Goal: Task Accomplishment & Management: Manage account settings

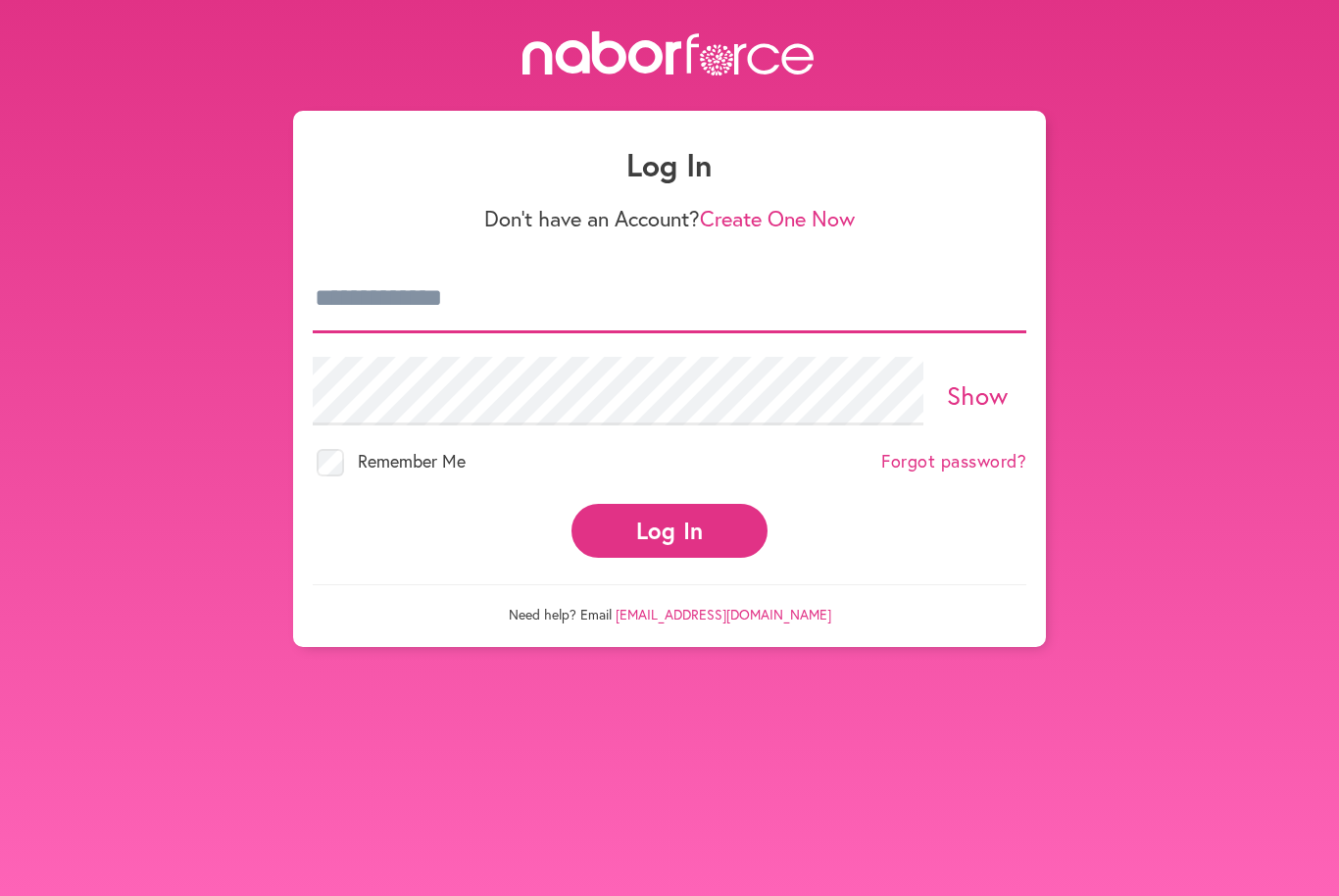
click at [535, 307] on input "email" at bounding box center [670, 298] width 713 height 69
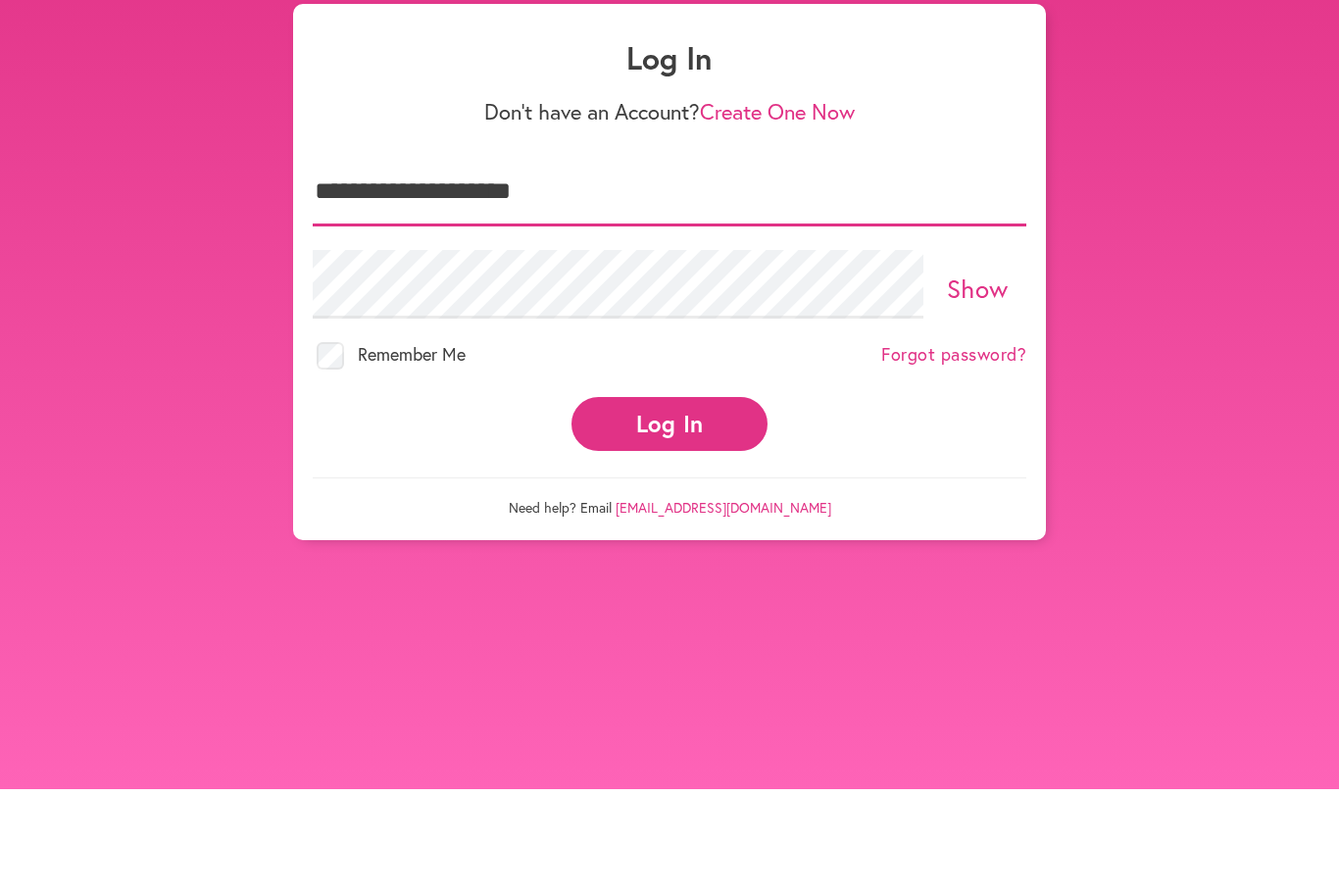
type input "**********"
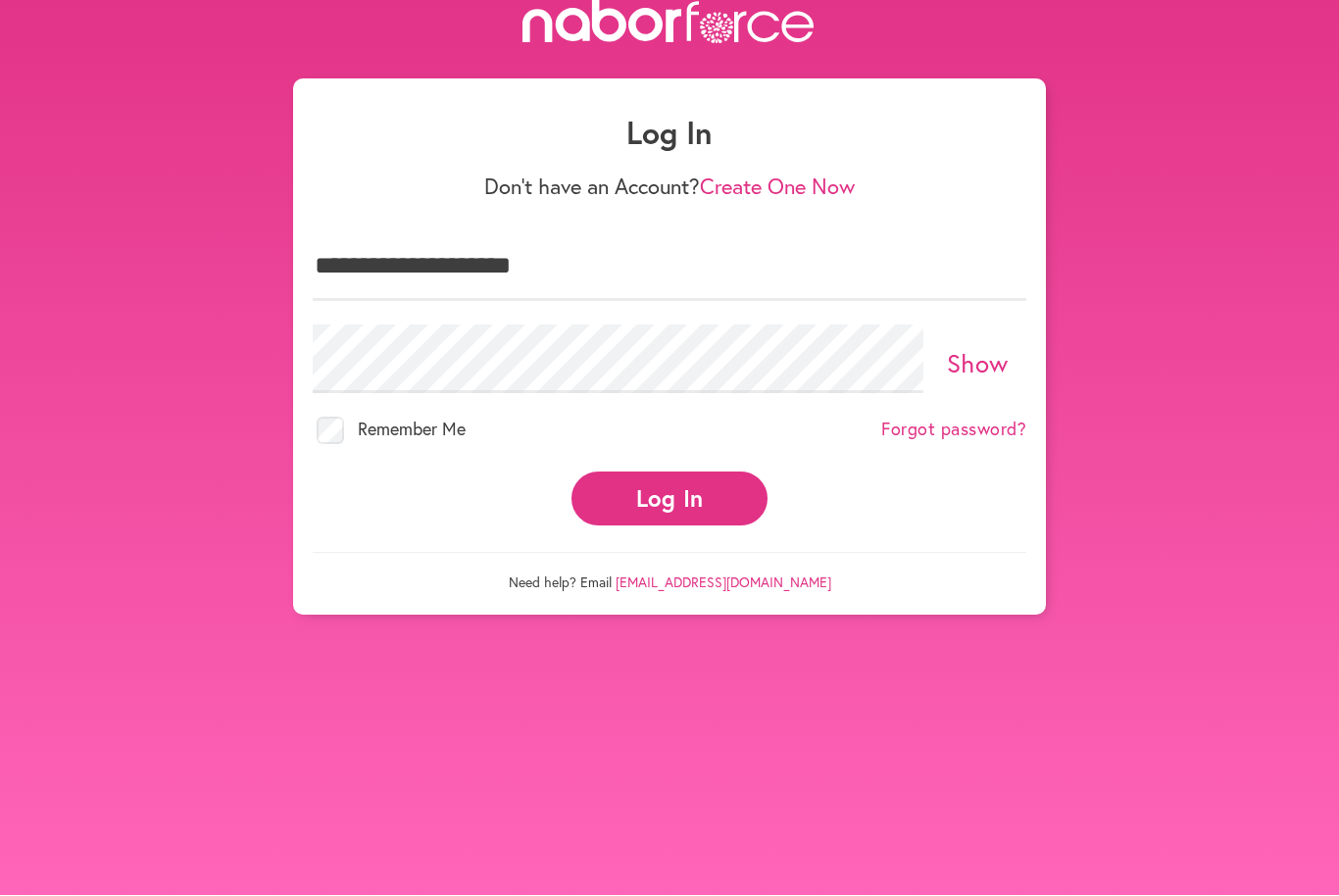
scroll to position [51, 0]
click at [978, 419] on link "Forgot password?" at bounding box center [954, 430] width 145 height 22
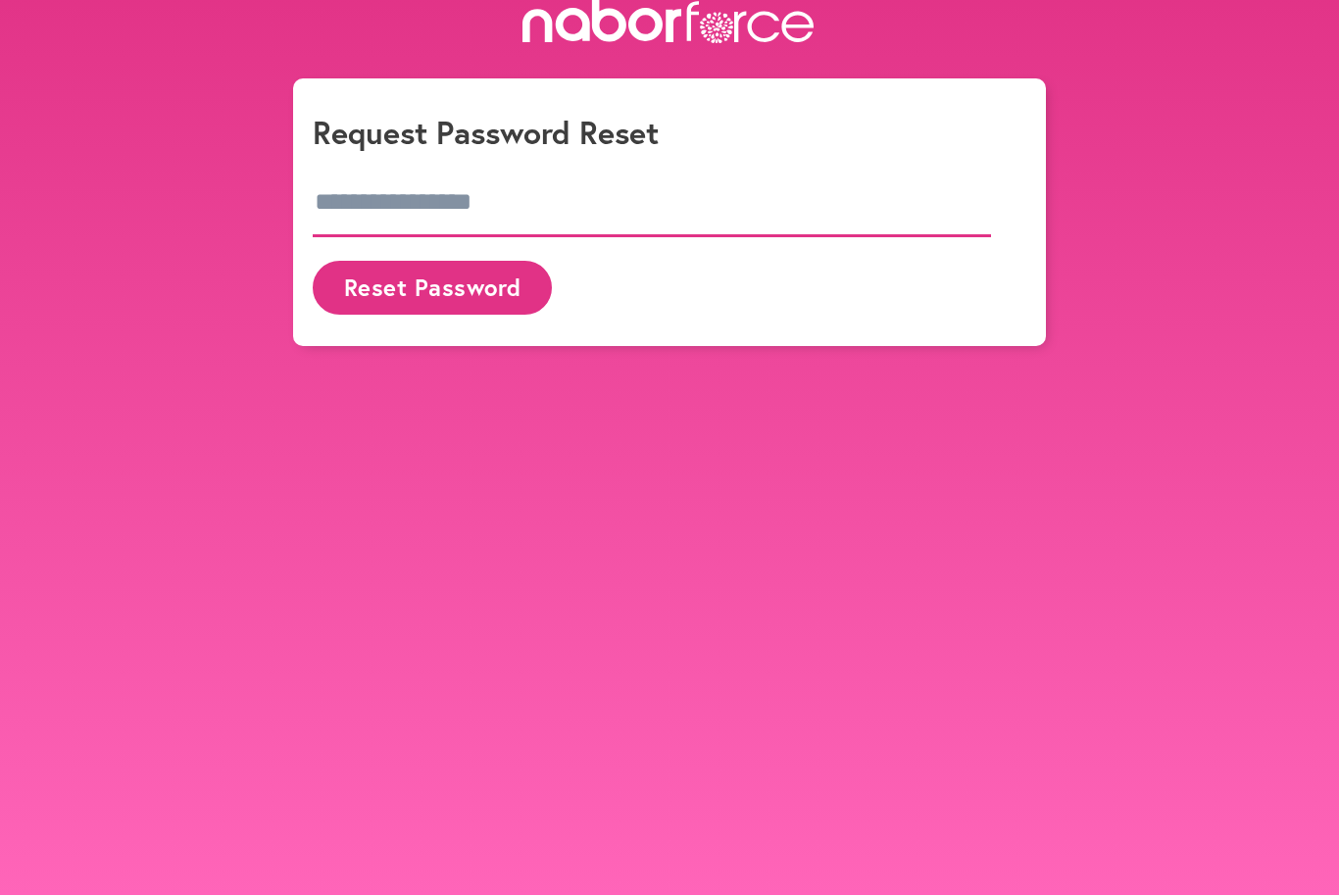
click at [561, 197] on input "email" at bounding box center [652, 204] width 678 height 69
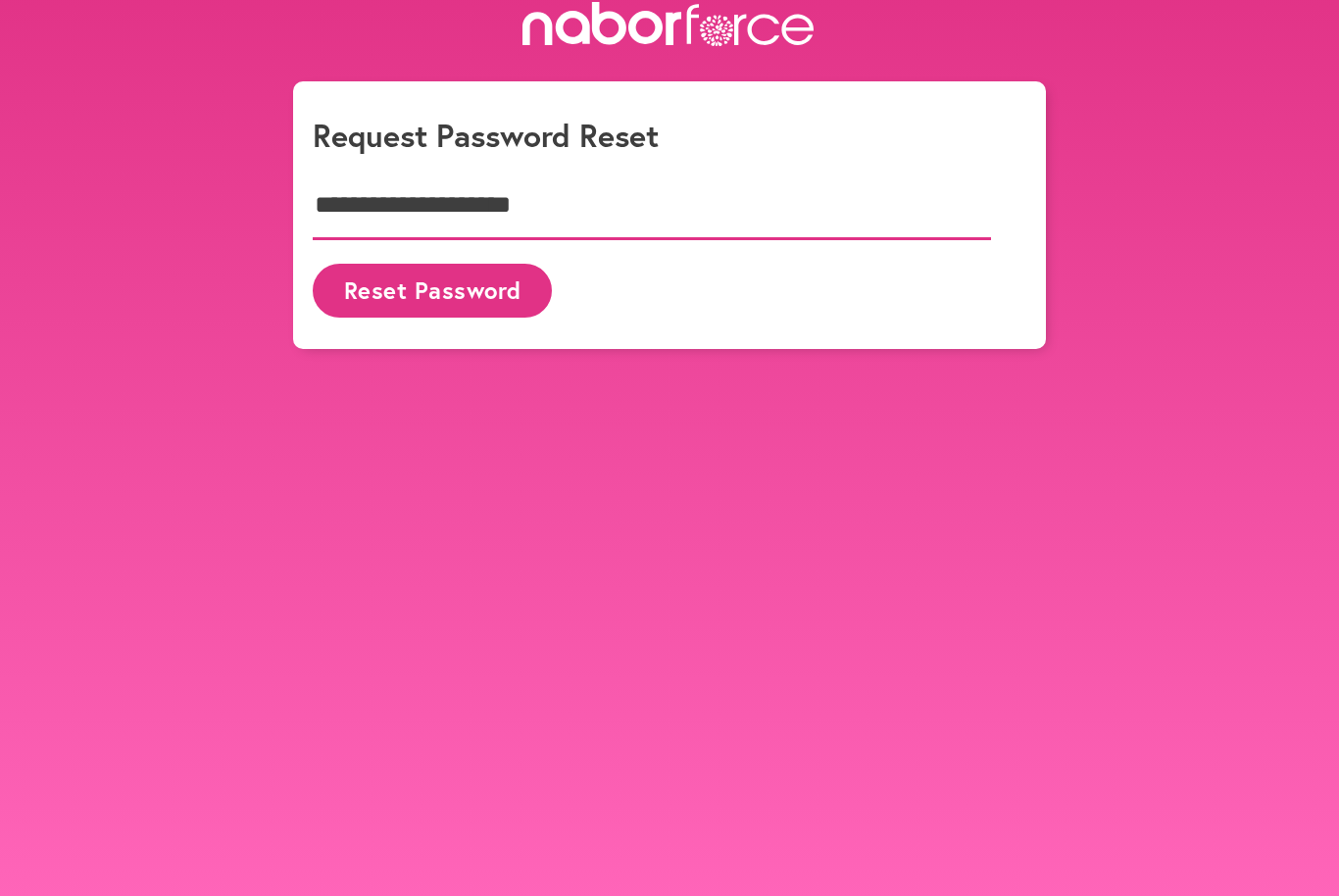
scroll to position [29, 0]
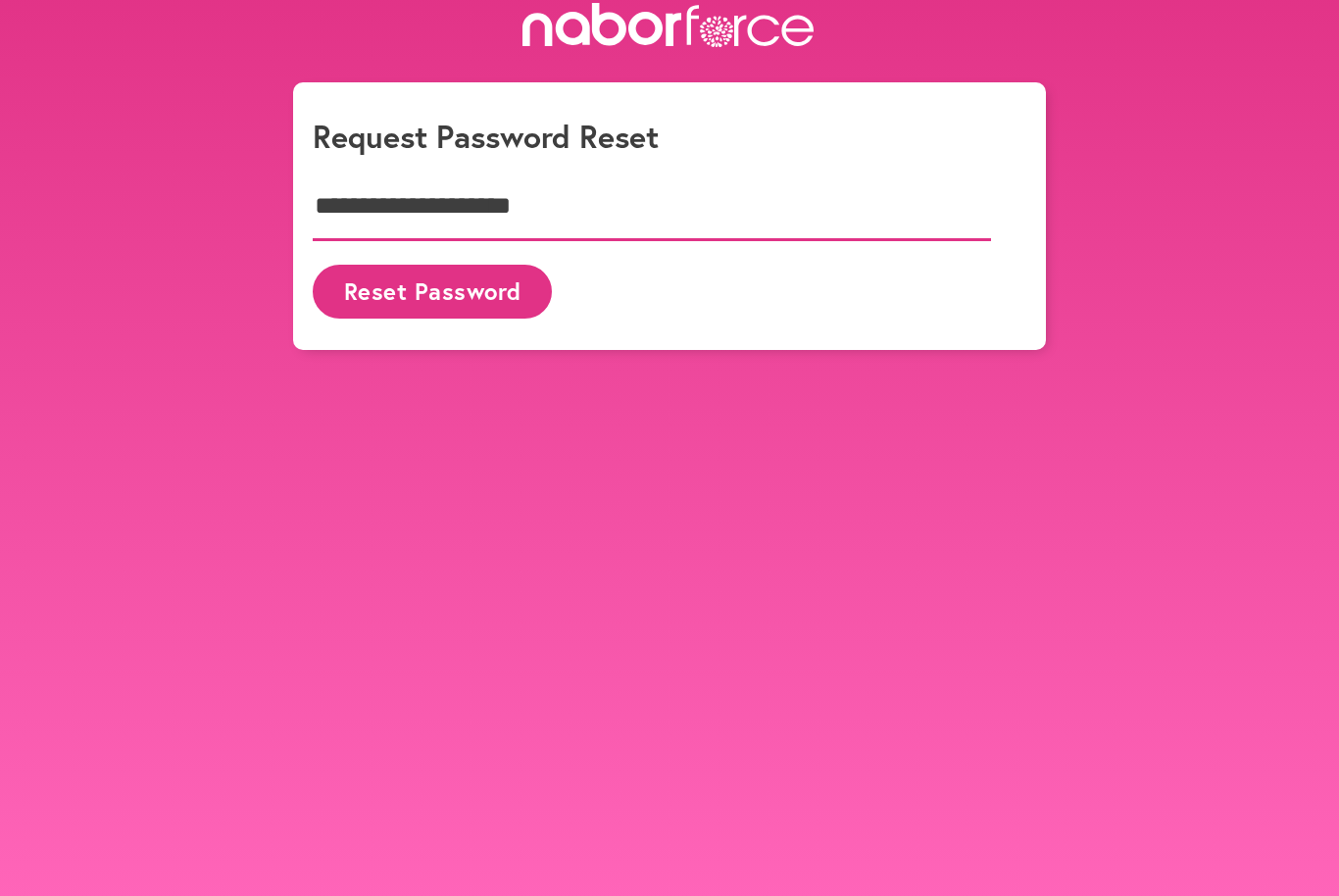
type input "**********"
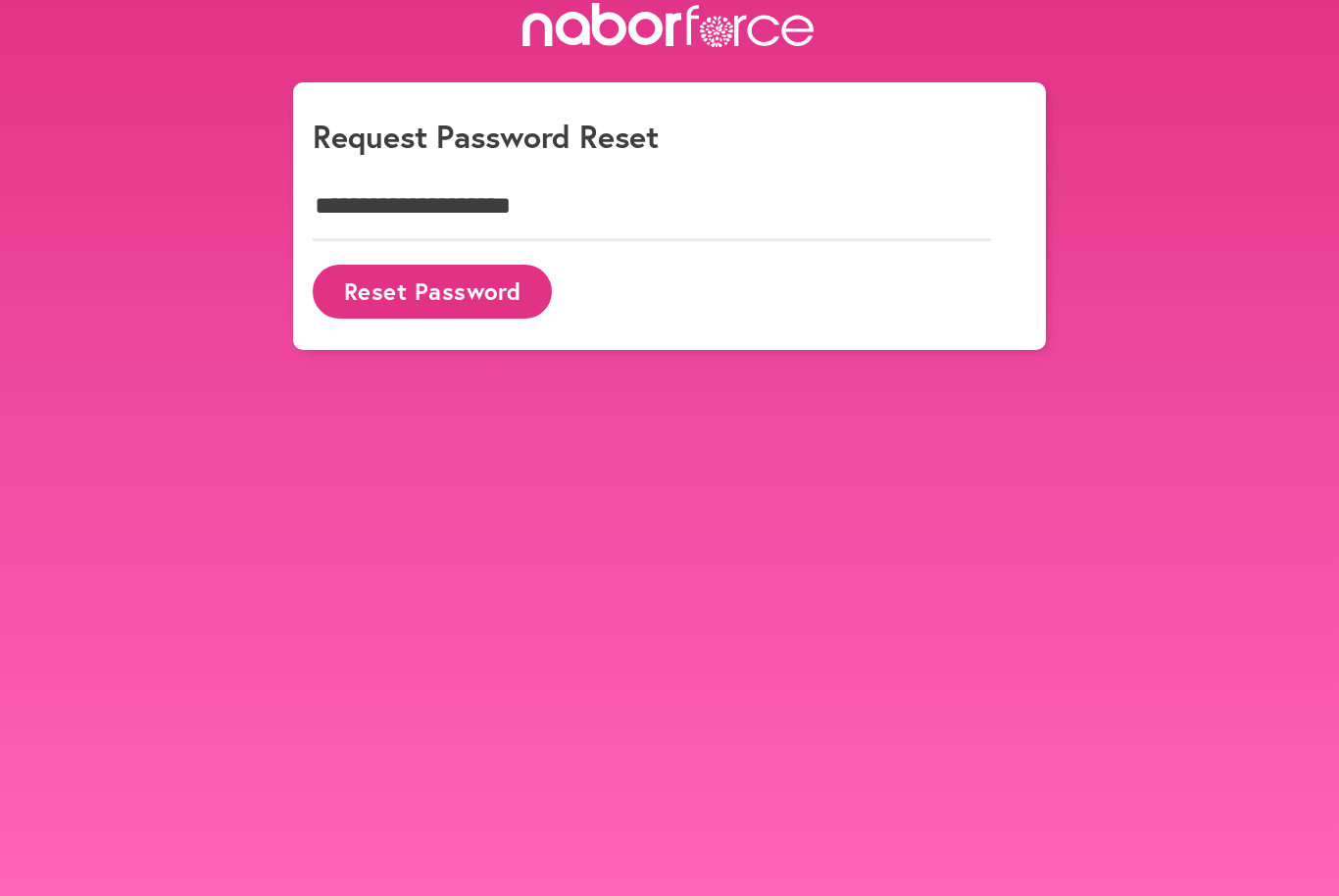
click at [419, 290] on button "Reset Password" at bounding box center [432, 291] width 239 height 54
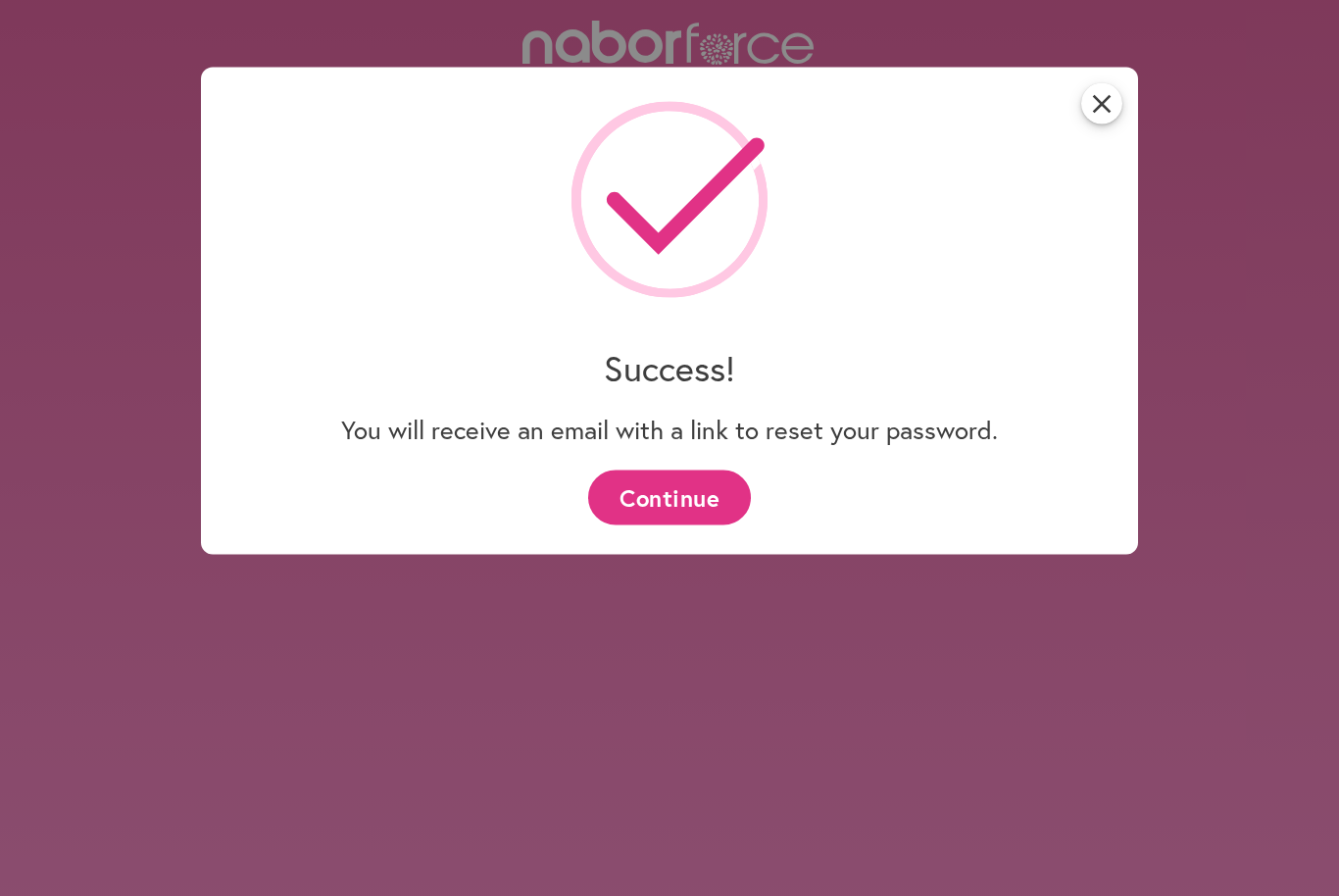
scroll to position [9, 0]
click at [916, 700] on div "close Success! You will receive an email with a link to reset your password. Co…" at bounding box center [670, 448] width 1339 height 896
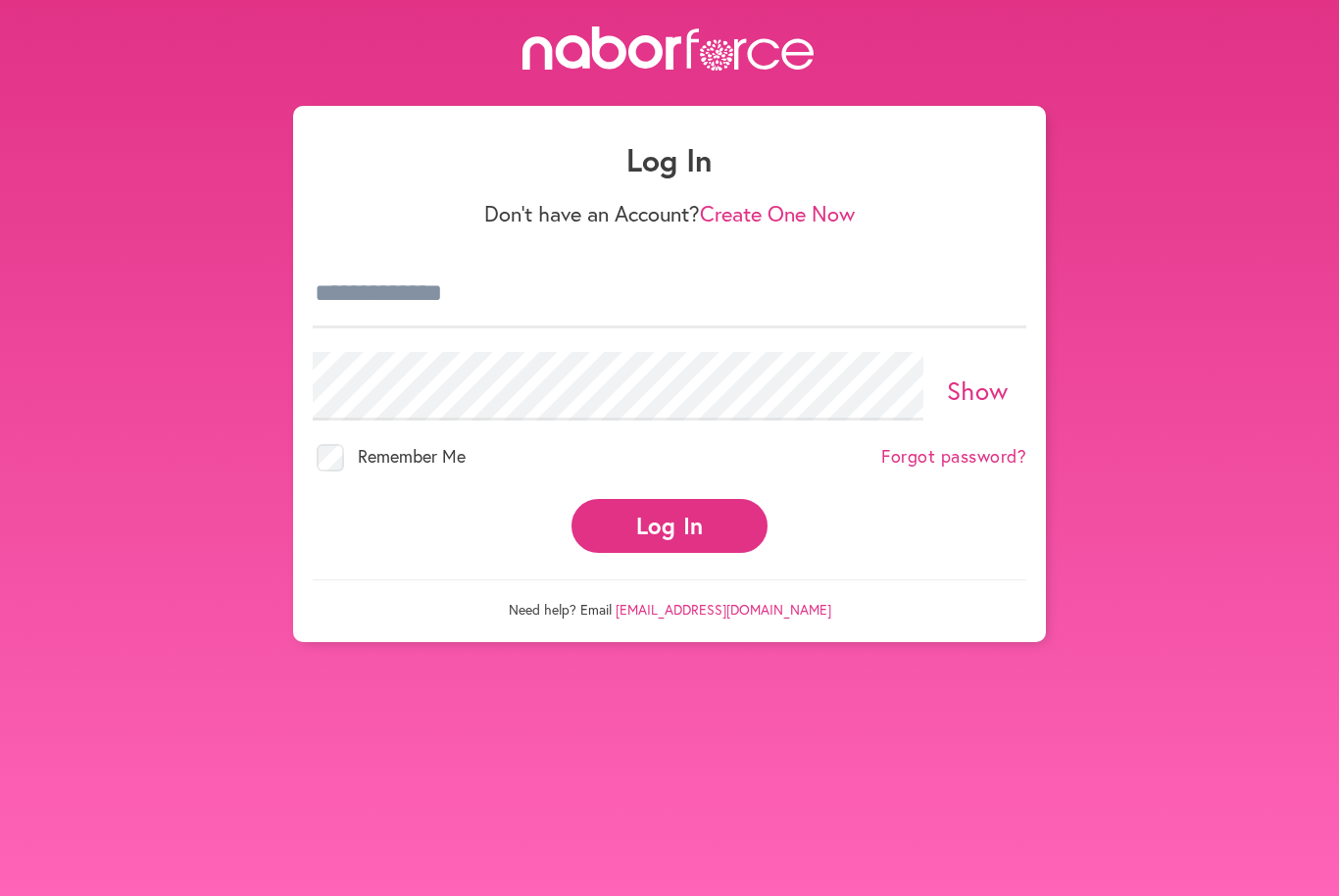
scroll to position [6, 0]
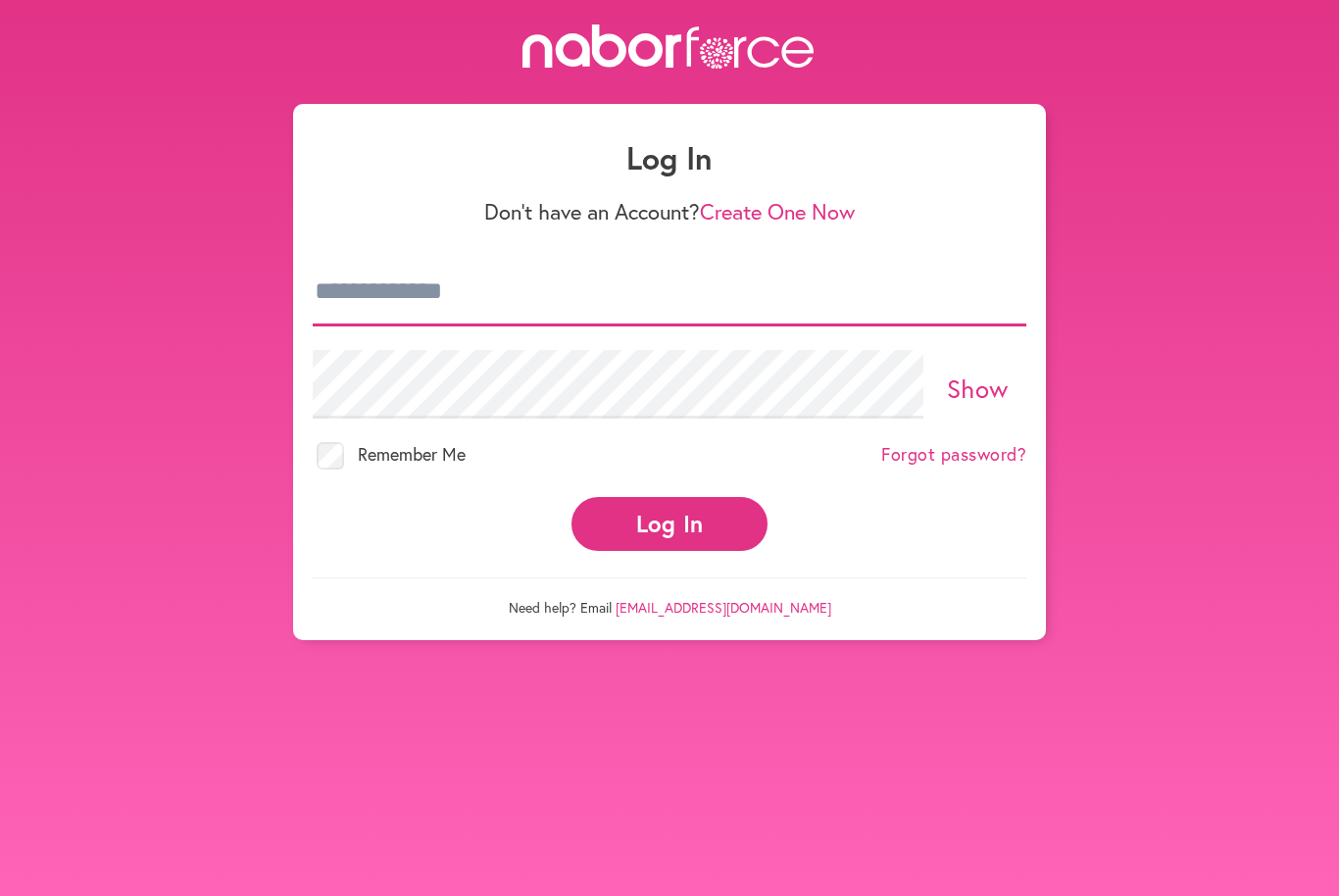
click at [534, 312] on input "email" at bounding box center [670, 292] width 713 height 69
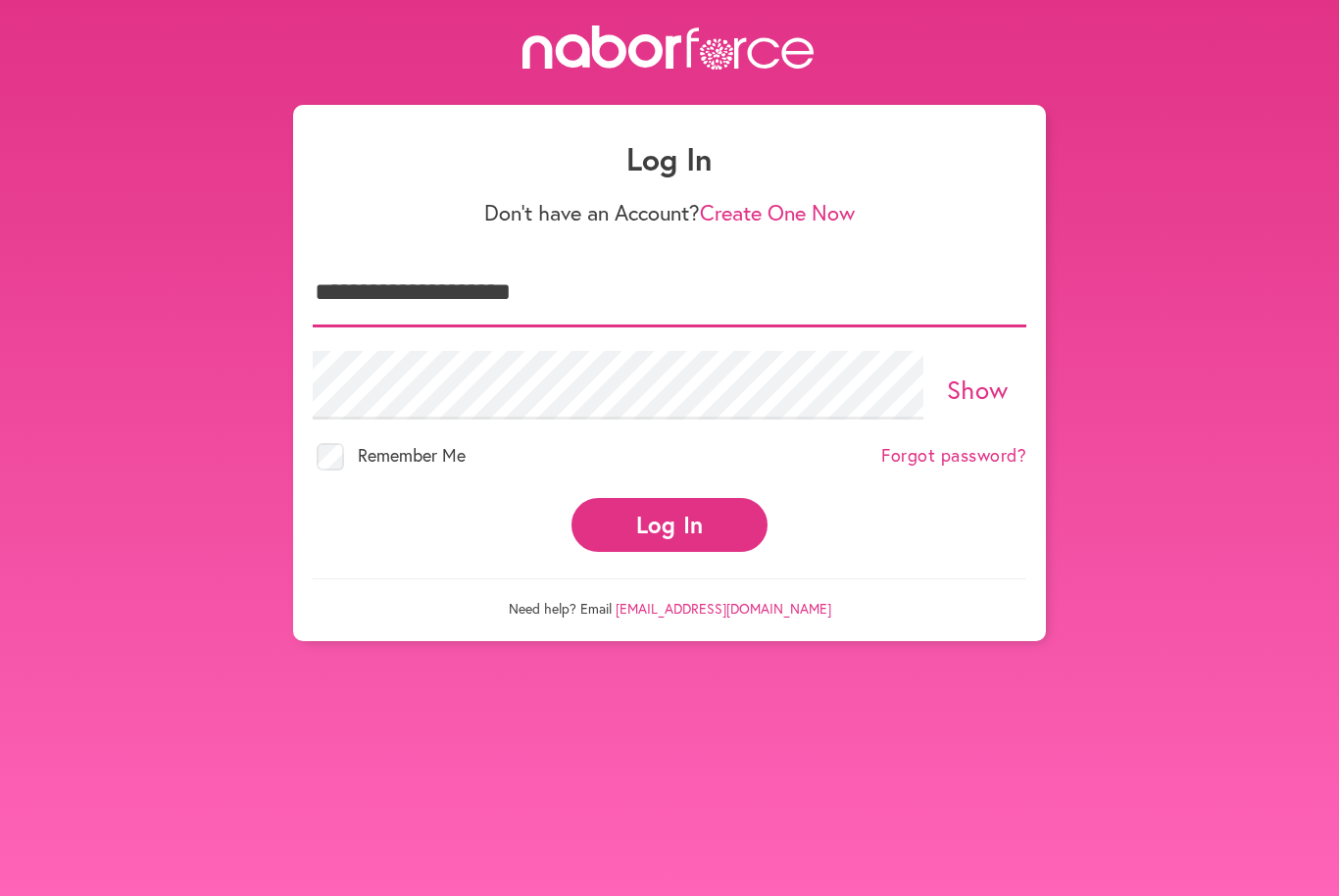
type input "**********"
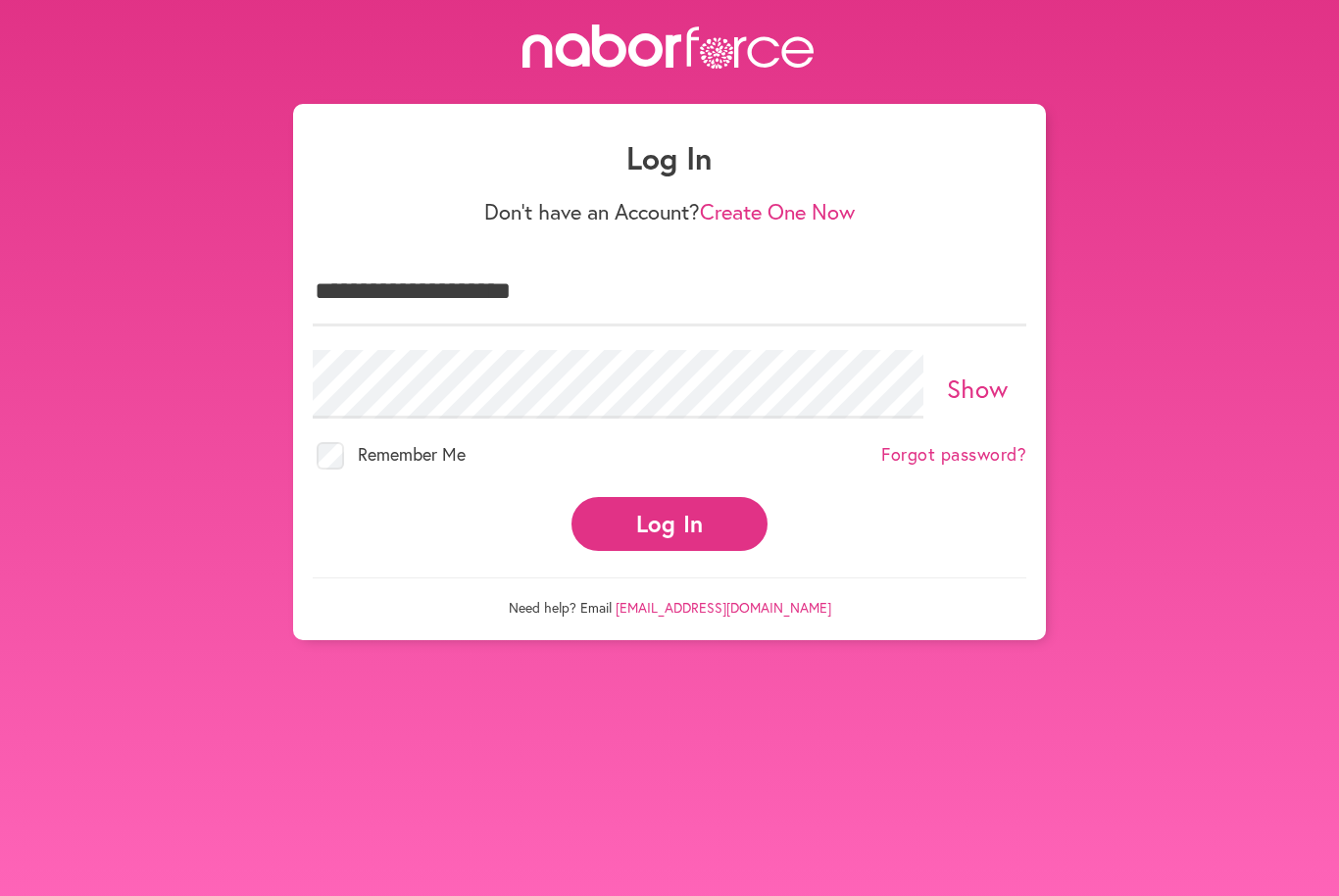
click at [972, 396] on link "Show" at bounding box center [977, 389] width 62 height 34
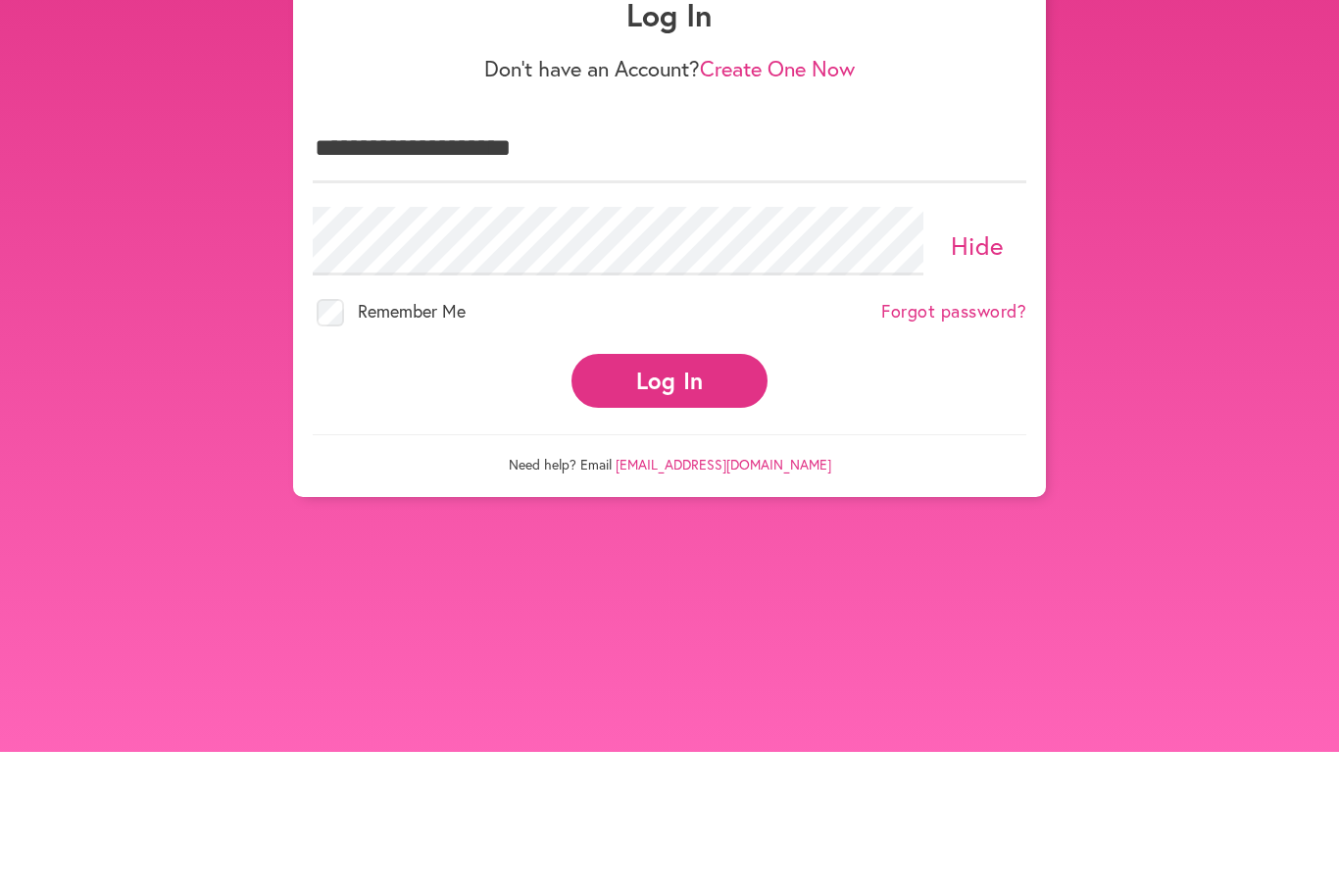
click at [668, 498] on button "Log In" at bounding box center [669, 524] width 196 height 54
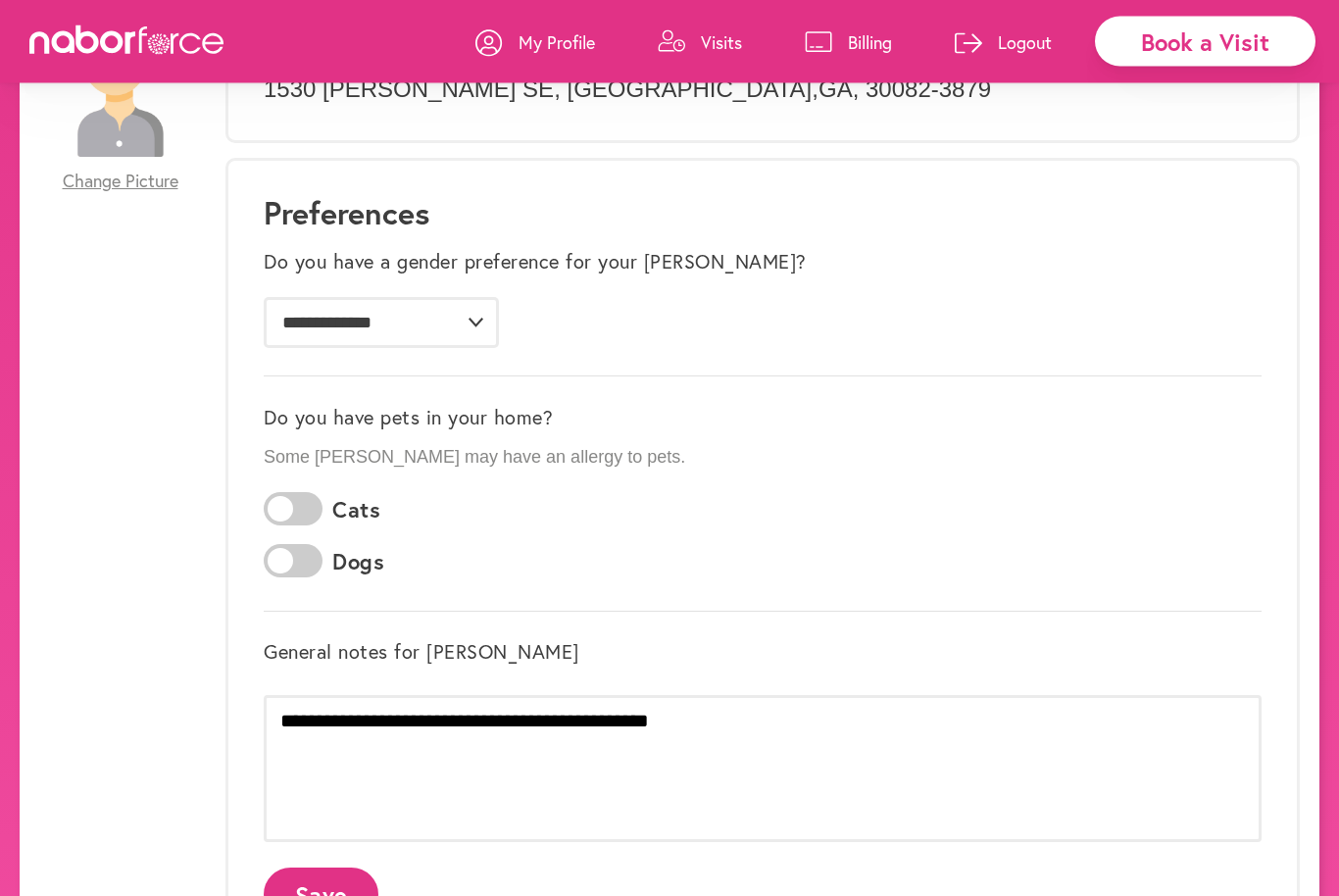
scroll to position [229, 0]
click at [481, 331] on select "**********" at bounding box center [380, 322] width 235 height 51
select select "*"
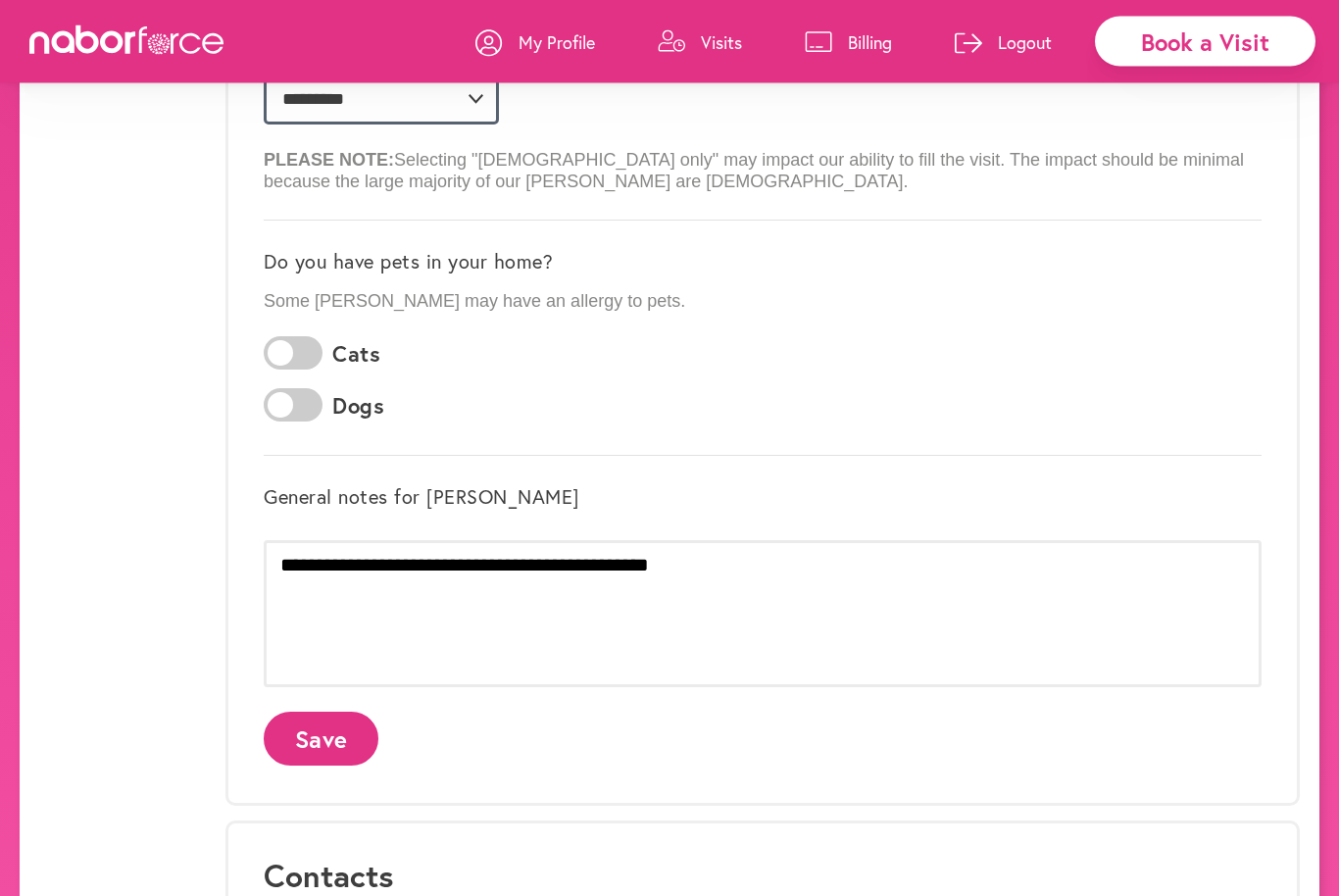
scroll to position [452, 0]
click at [323, 748] on button "Save" at bounding box center [320, 739] width 114 height 54
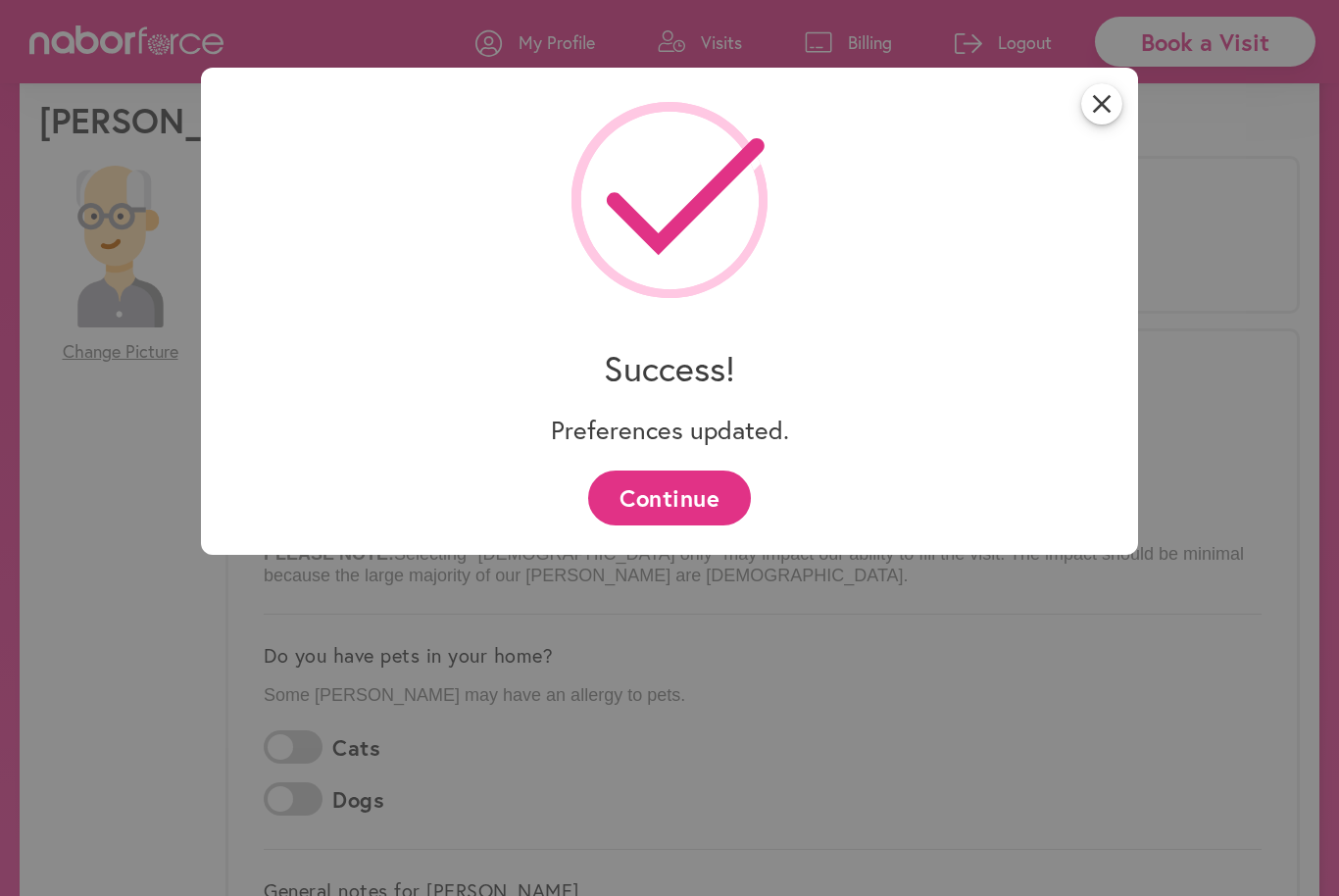
scroll to position [61, 0]
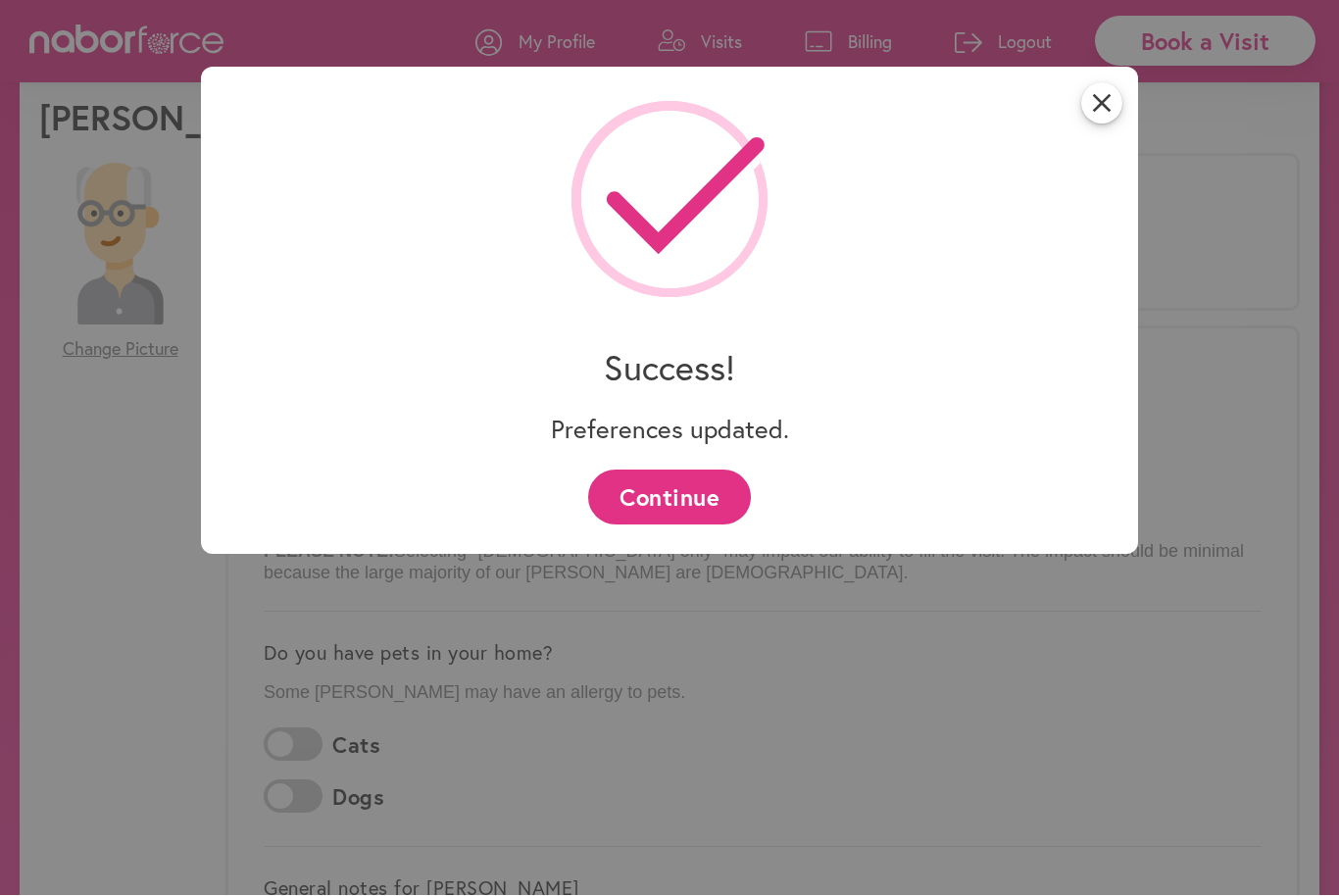
click at [693, 501] on button "Continue" at bounding box center [669, 498] width 162 height 54
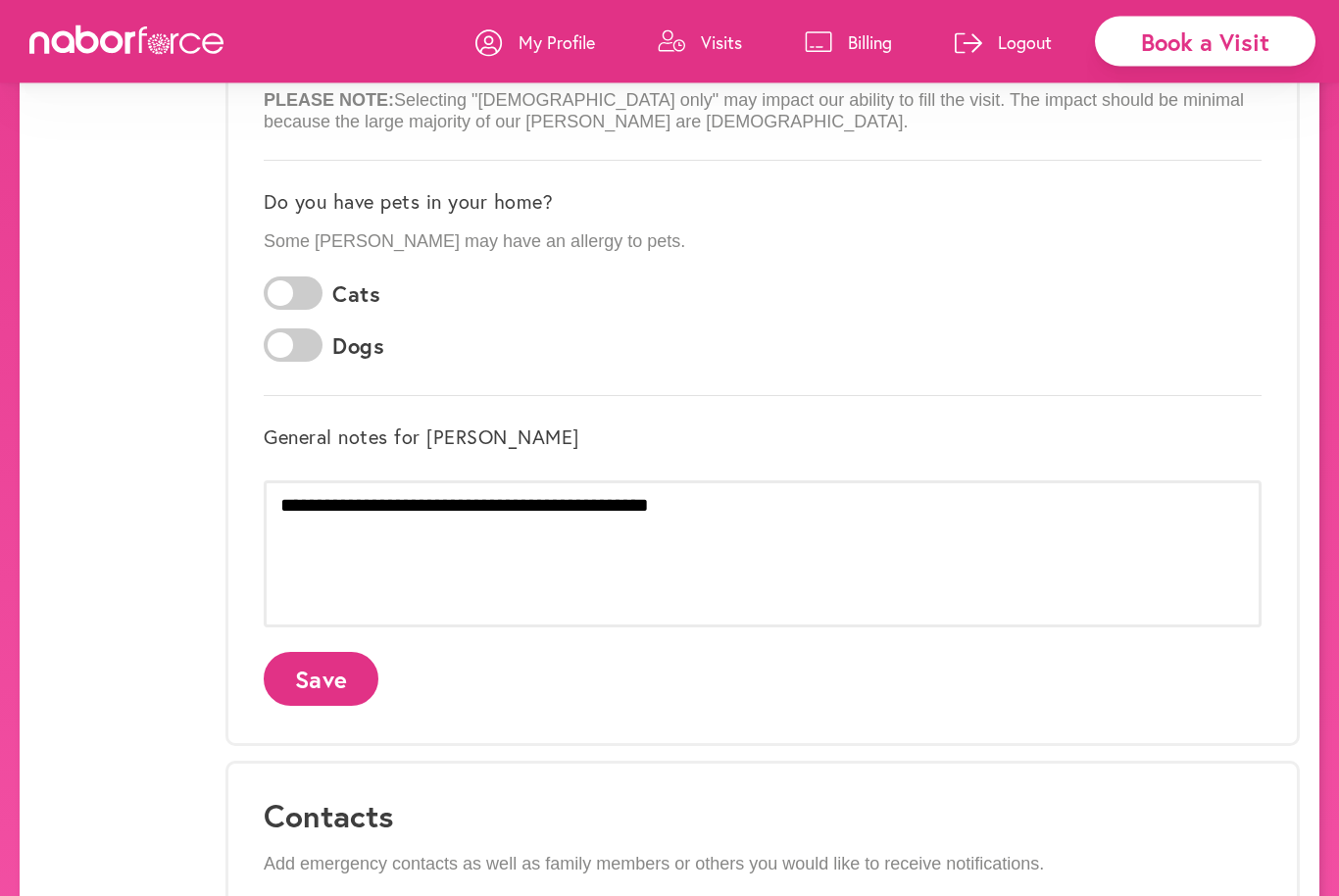
scroll to position [513, 0]
click at [344, 672] on button "Save" at bounding box center [320, 678] width 114 height 54
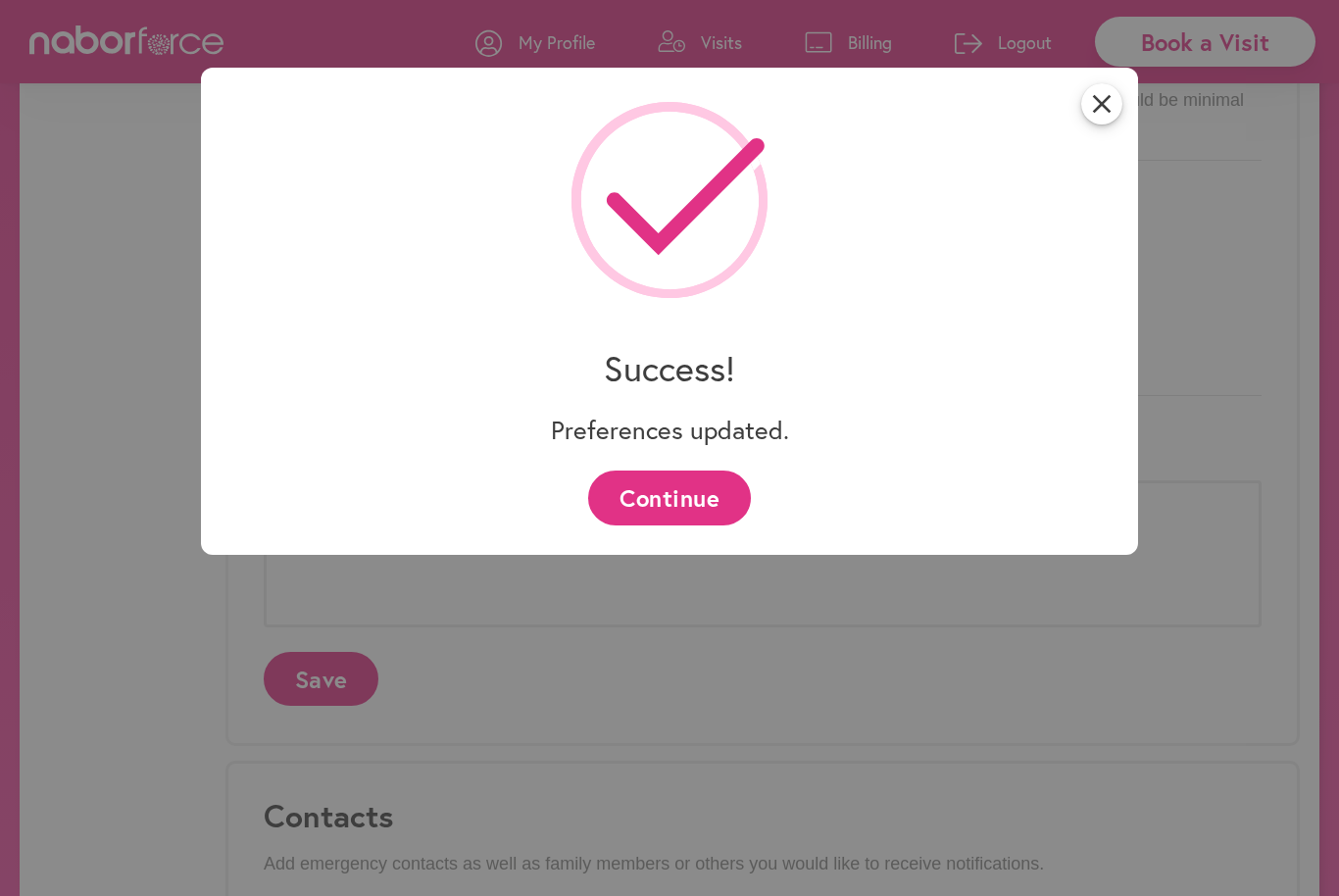
scroll to position [0, 0]
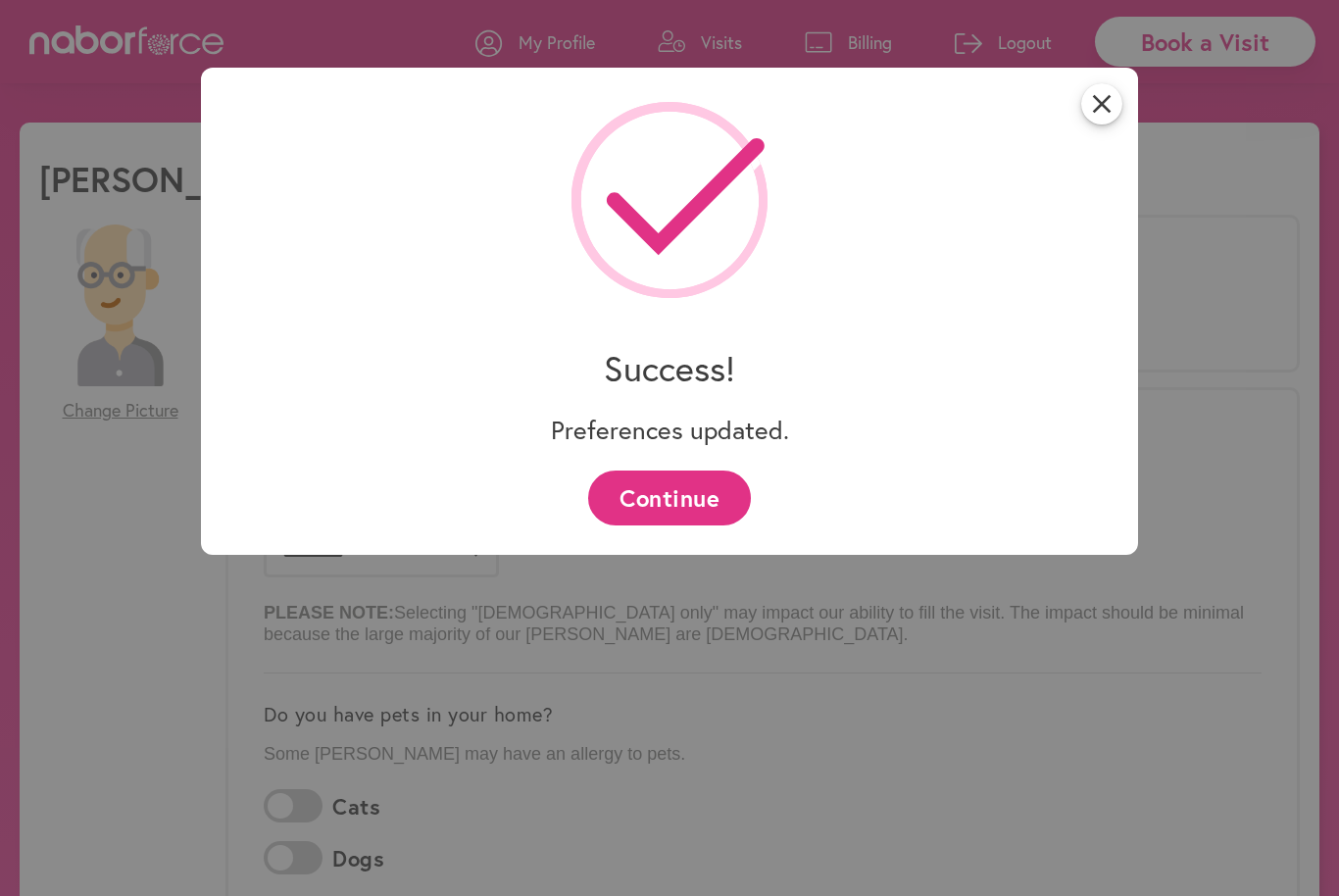
click at [712, 502] on button "Continue" at bounding box center [669, 498] width 162 height 54
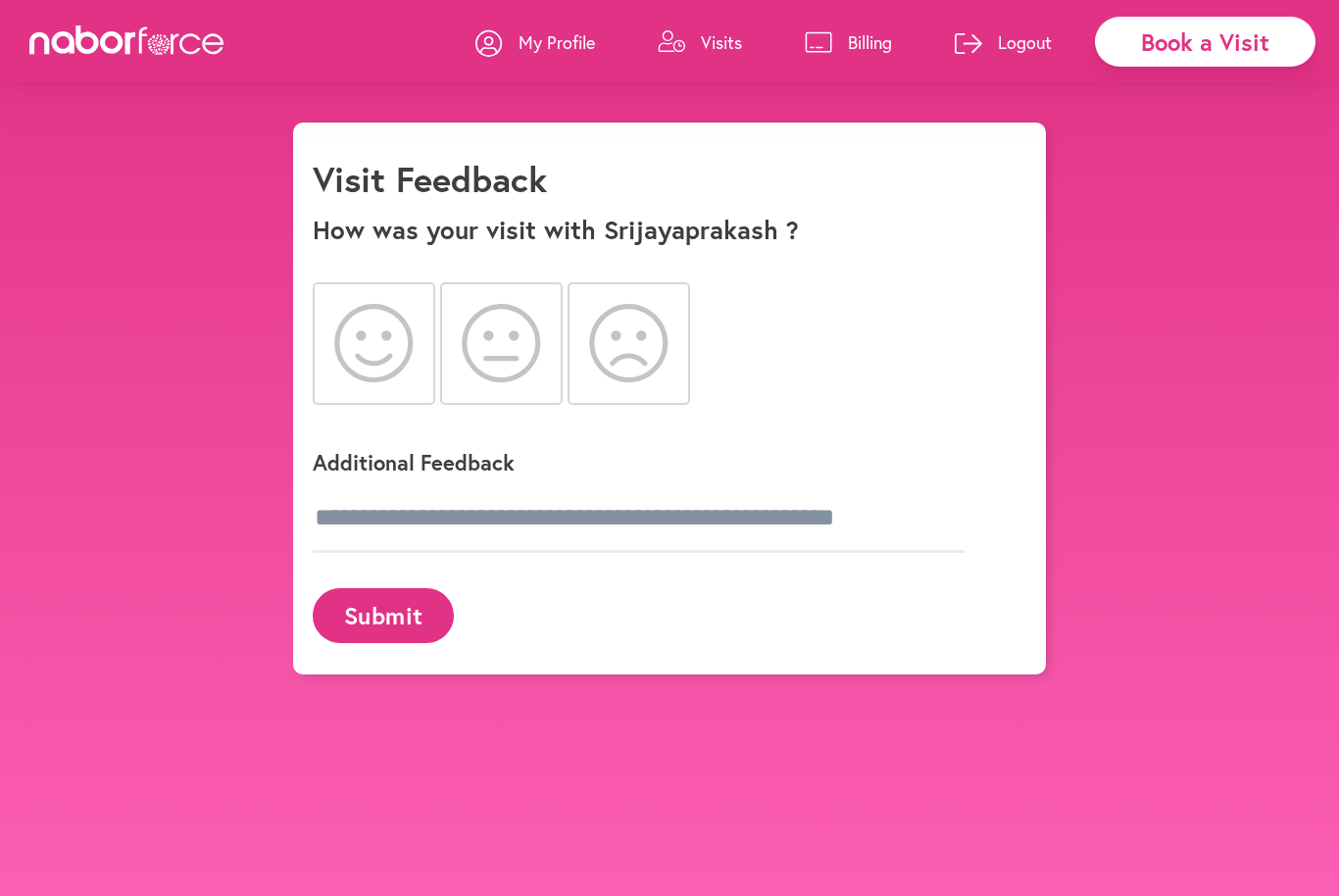
click at [515, 361] on icon at bounding box center [501, 343] width 78 height 78
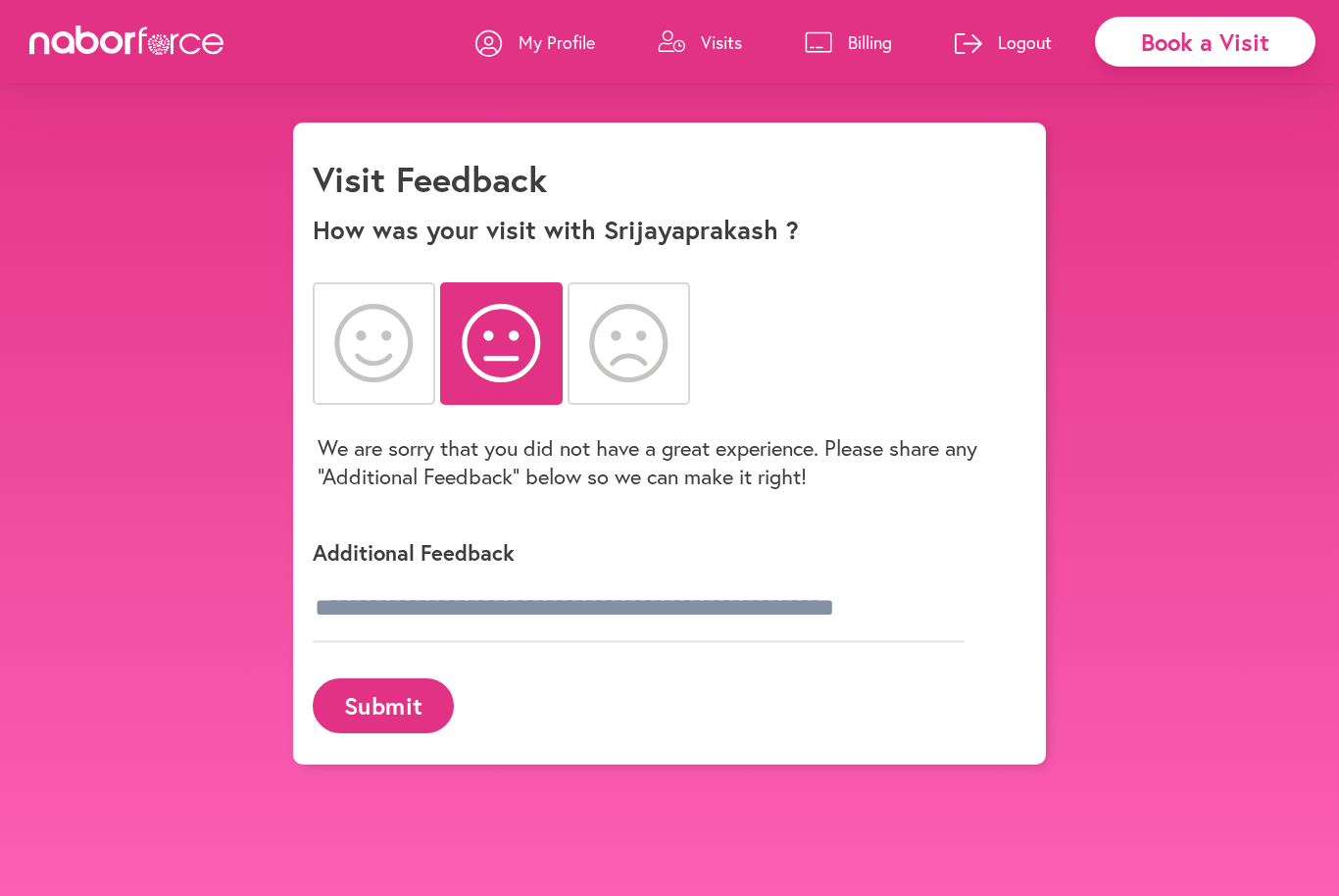
click at [395, 704] on button "Submit" at bounding box center [383, 705] width 141 height 54
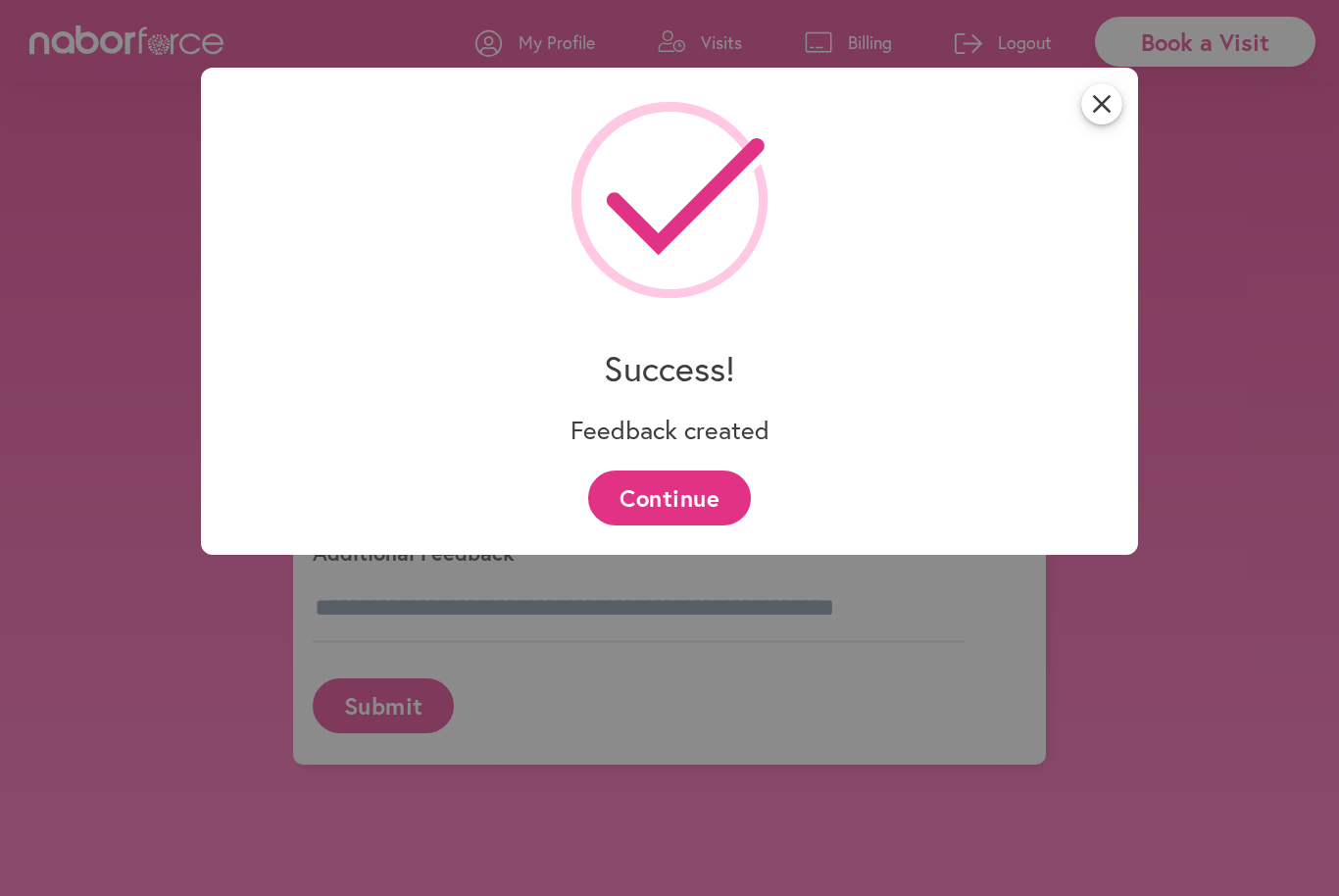
scroll to position [5, 0]
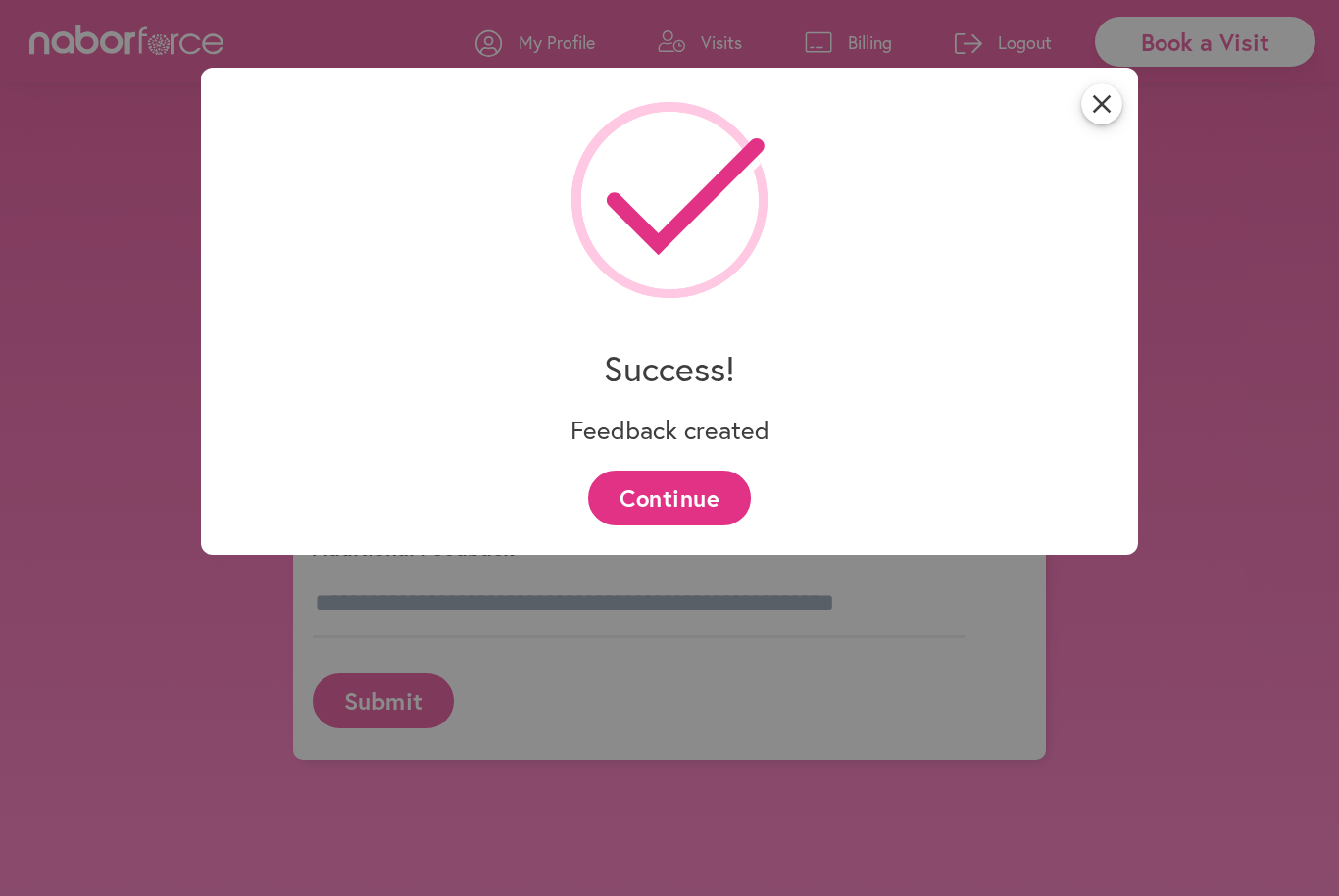
click at [655, 524] on button "Continue" at bounding box center [669, 498] width 162 height 54
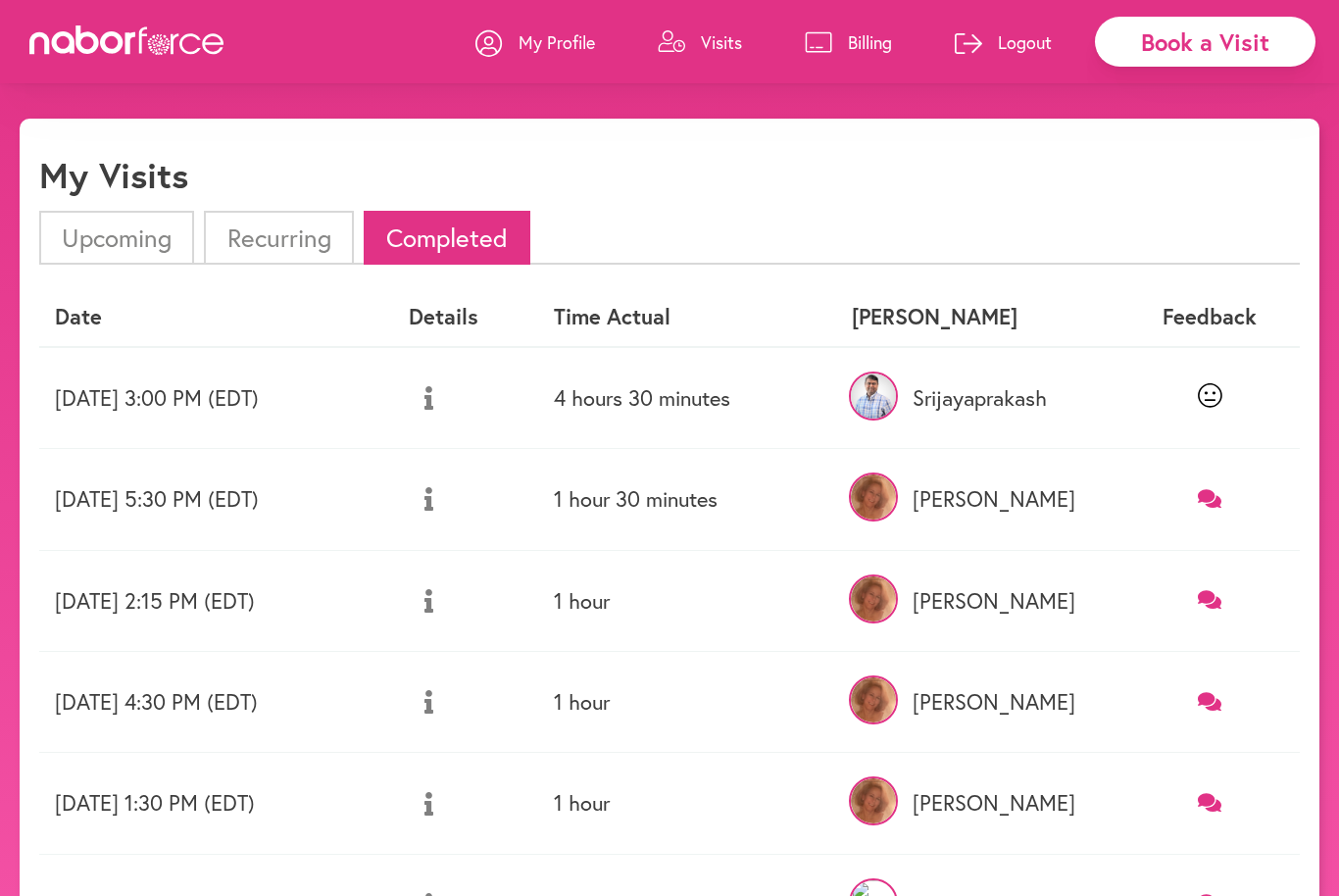
scroll to position [38, 0]
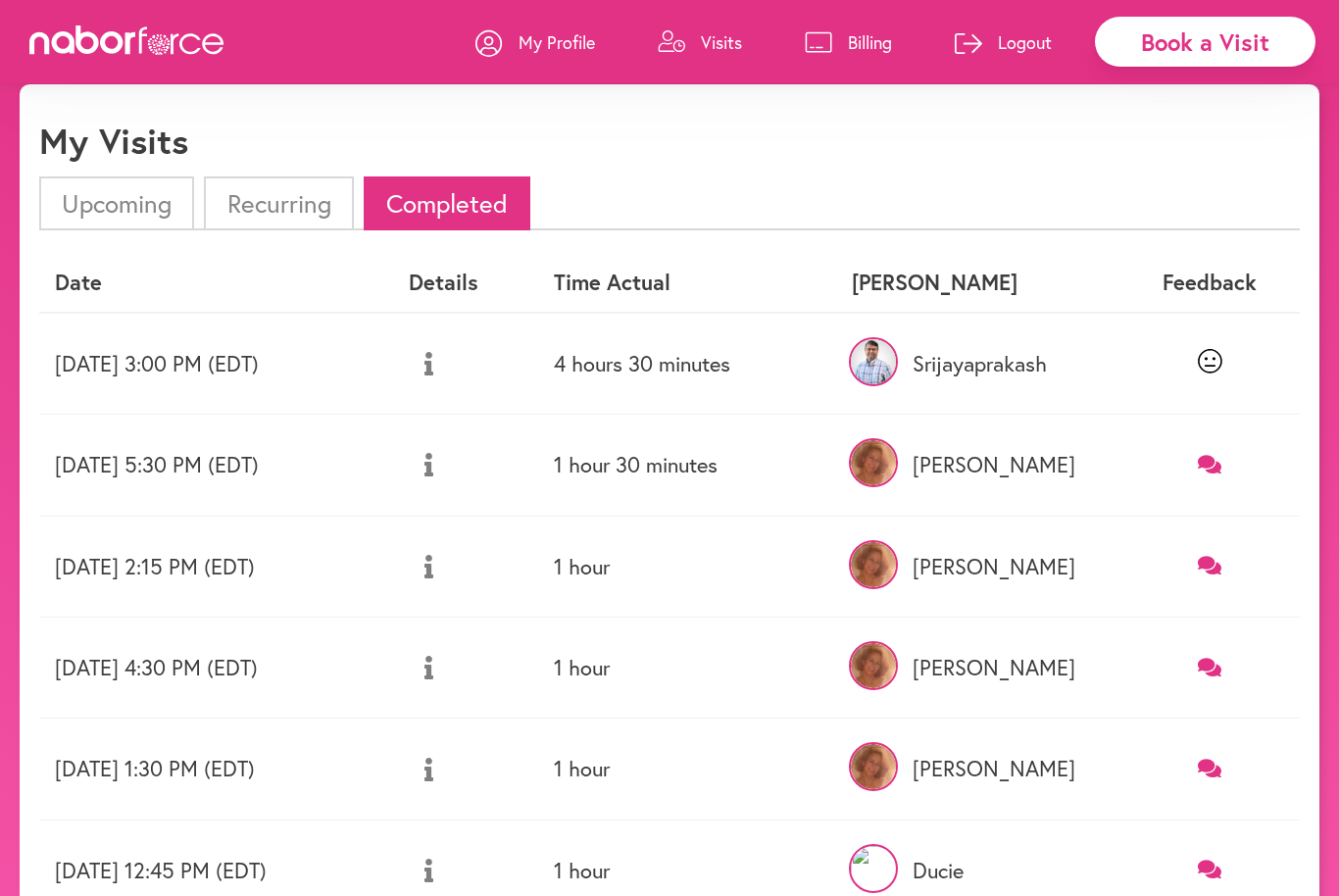
click at [1025, 49] on p "Logout" at bounding box center [1025, 43] width 54 height 24
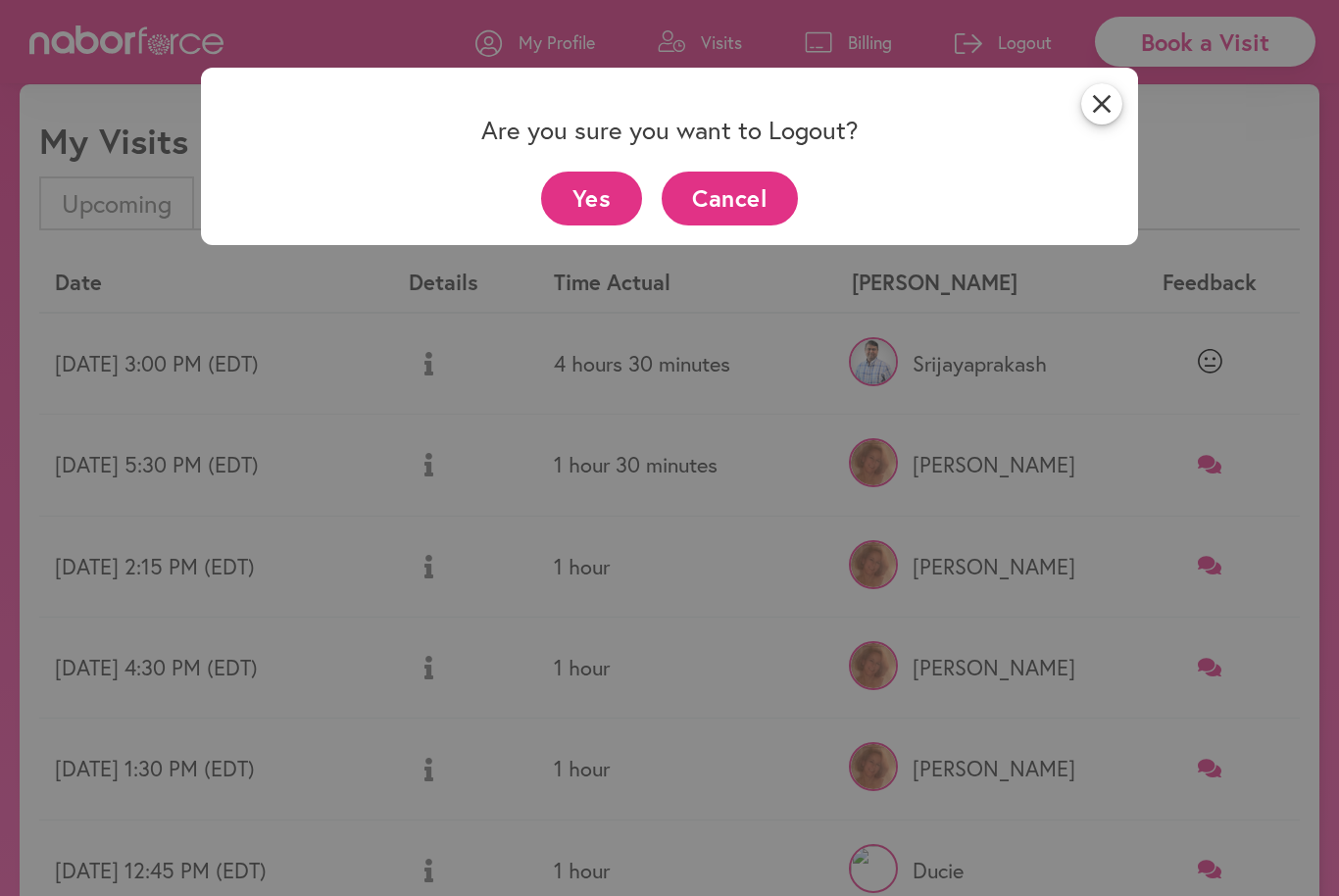
click at [589, 210] on button "Yes" at bounding box center [592, 199] width 101 height 54
